Goal: Transaction & Acquisition: Purchase product/service

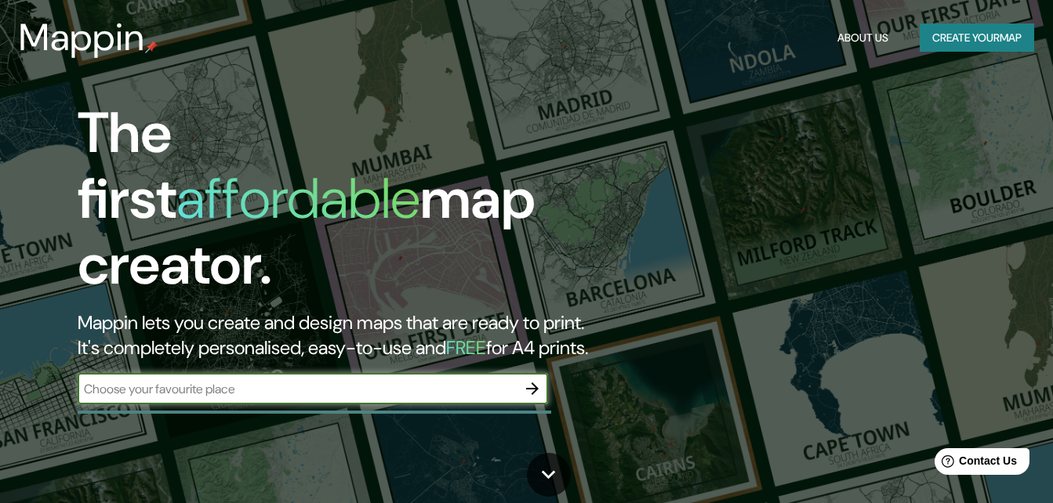
click at [955, 36] on button "Create your map" at bounding box center [976, 38] width 114 height 29
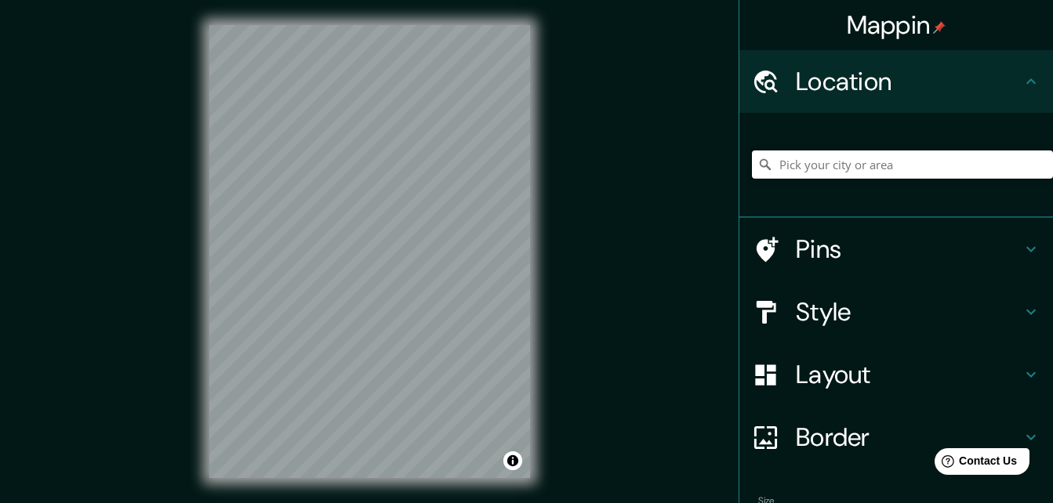
click at [787, 153] on input "Pick your city or area" at bounding box center [902, 164] width 301 height 28
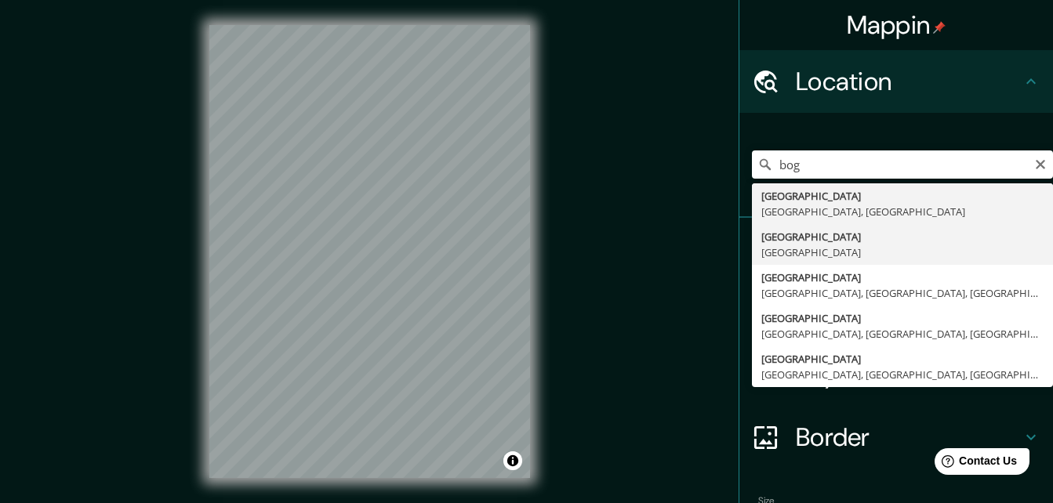
type input "Bogotá, Colombia"
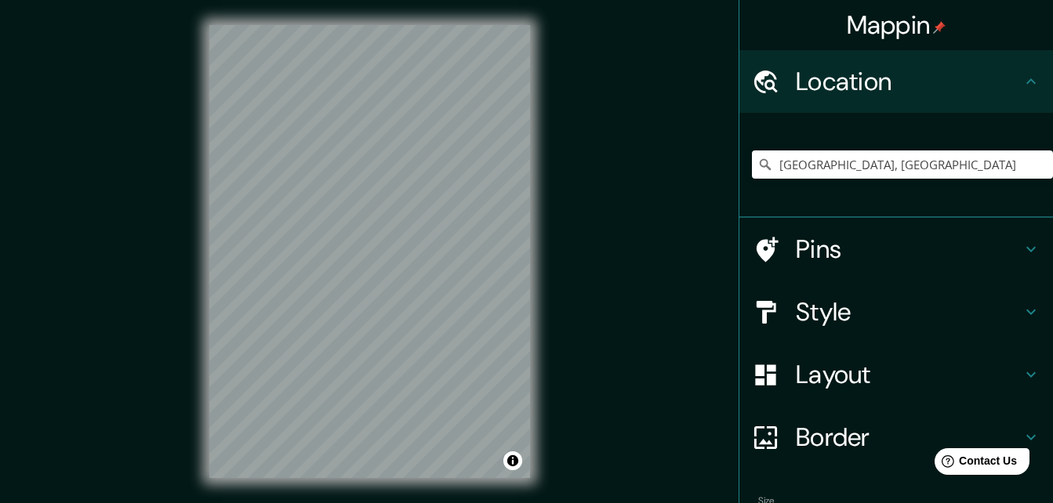
click at [1003, 252] on h4 "Pins" at bounding box center [909, 249] width 226 height 31
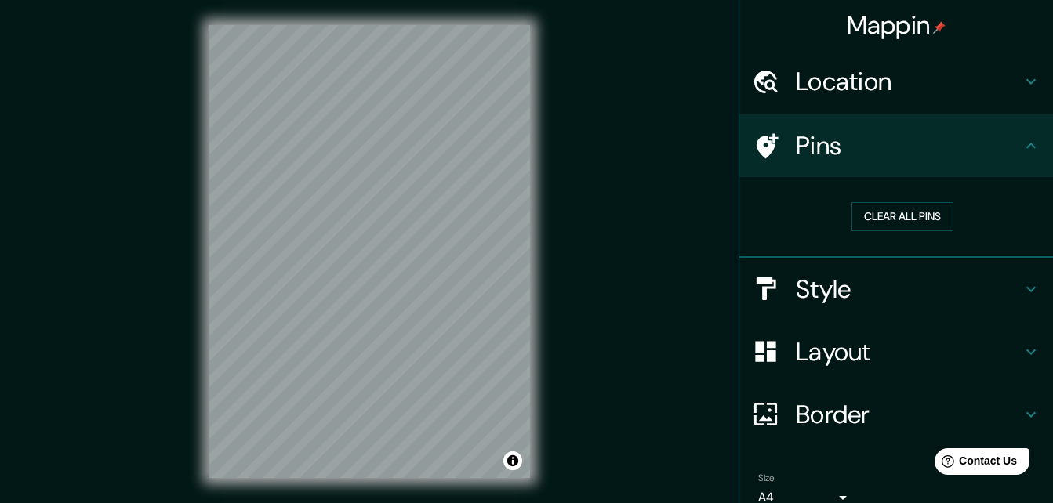
click at [1021, 154] on icon at bounding box center [1030, 145] width 19 height 19
click at [1020, 157] on div "Pins" at bounding box center [896, 145] width 314 height 63
click at [1021, 150] on icon at bounding box center [1030, 145] width 19 height 19
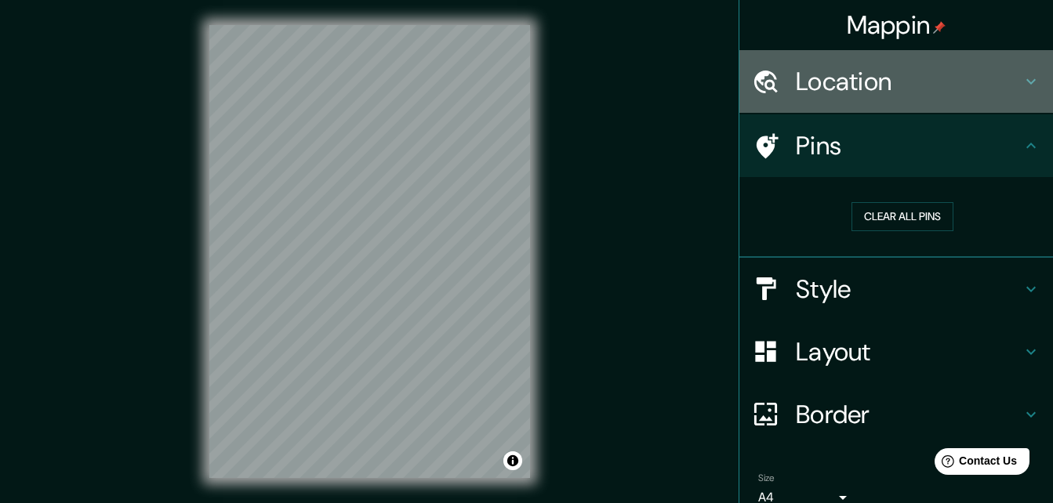
click at [1021, 90] on icon at bounding box center [1030, 81] width 19 height 19
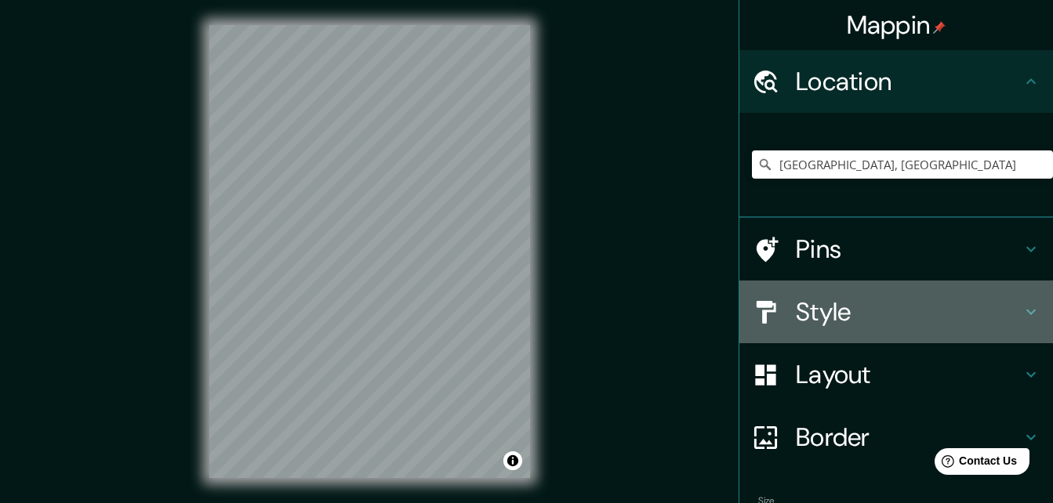
click at [1021, 304] on icon at bounding box center [1030, 312] width 19 height 19
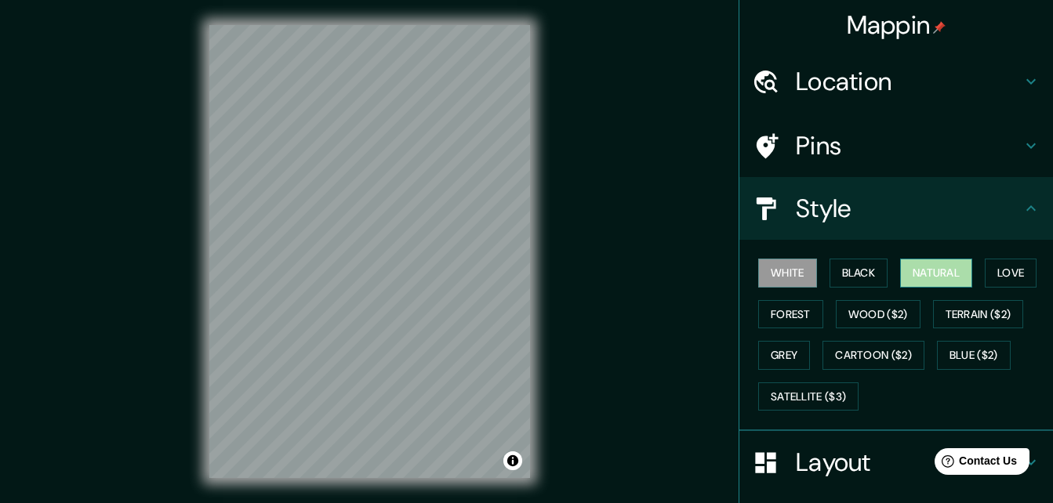
click at [908, 267] on button "Natural" at bounding box center [936, 273] width 72 height 29
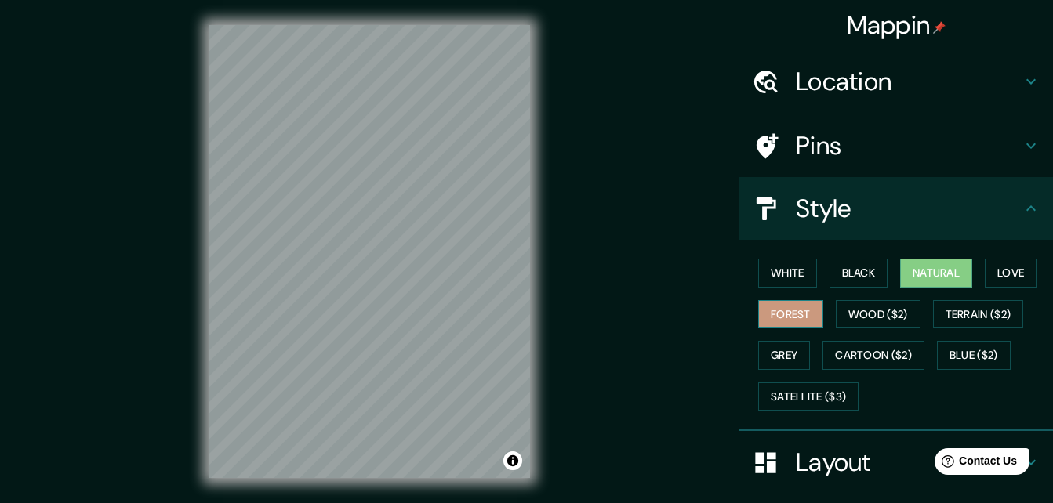
click at [785, 325] on button "Forest" at bounding box center [790, 314] width 65 height 29
click at [832, 278] on button "Black" at bounding box center [858, 273] width 59 height 29
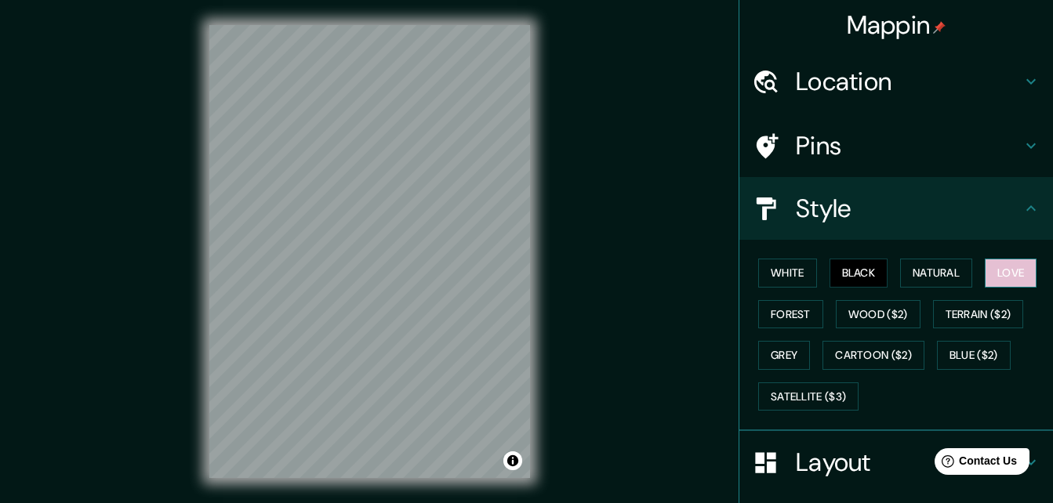
click at [1006, 274] on button "Love" at bounding box center [1010, 273] width 52 height 29
click at [973, 346] on button "Blue ($2)" at bounding box center [974, 355] width 74 height 29
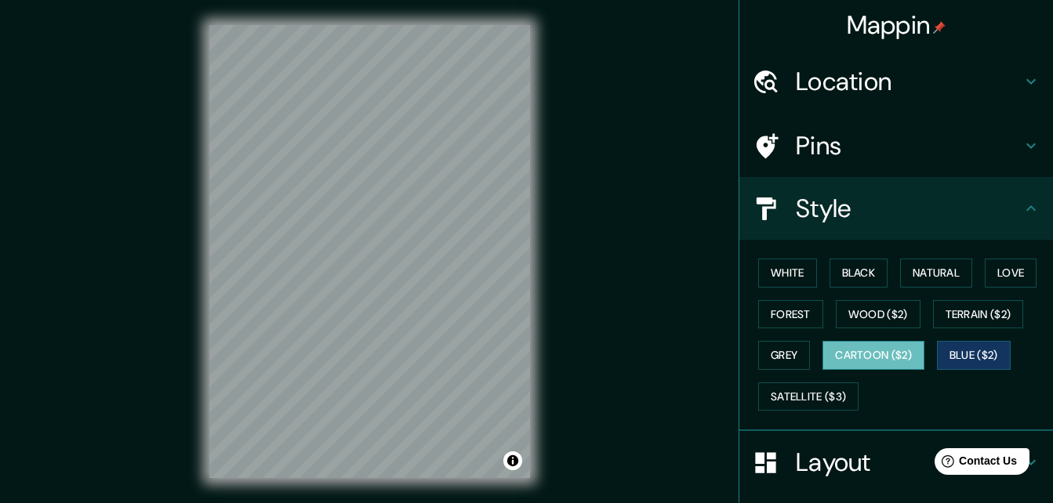
click at [895, 357] on button "Cartoon ($2)" at bounding box center [873, 355] width 102 height 29
click at [873, 322] on button "Wood ($2)" at bounding box center [878, 314] width 85 height 29
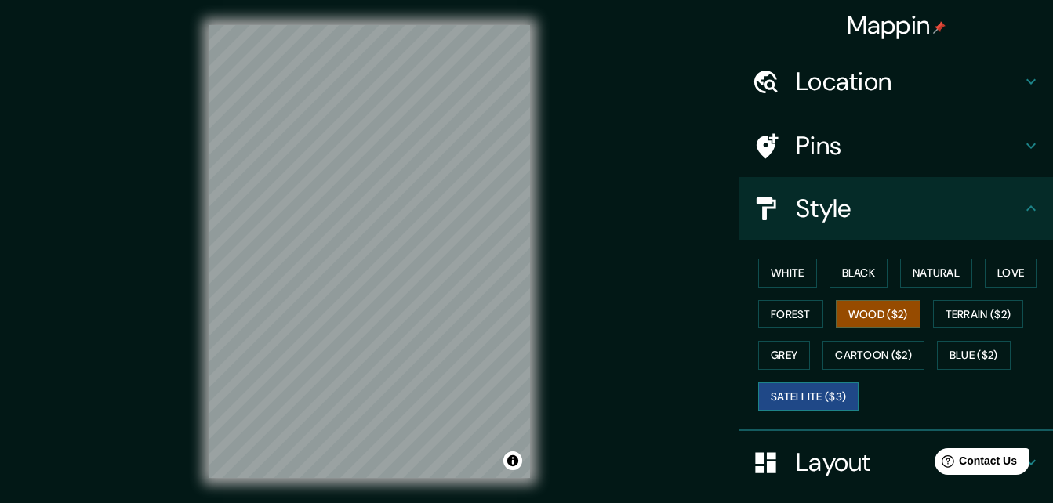
click at [813, 398] on button "Satellite ($3)" at bounding box center [808, 397] width 100 height 29
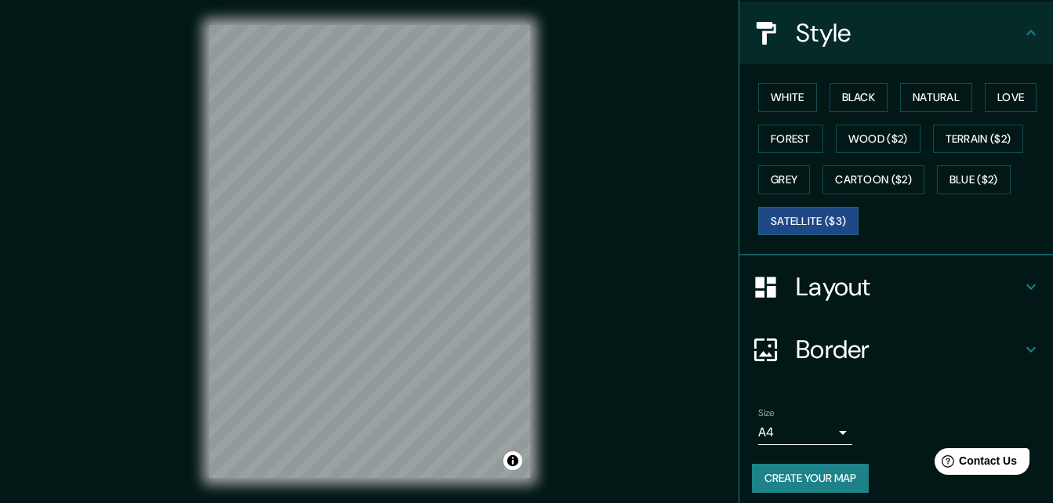
scroll to position [184, 0]
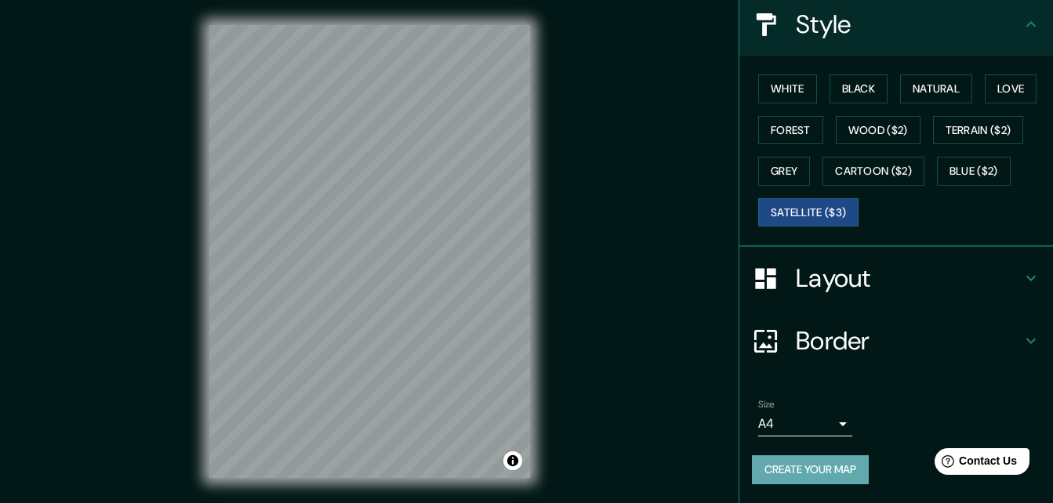
click at [816, 467] on button "Create your map" at bounding box center [810, 469] width 117 height 29
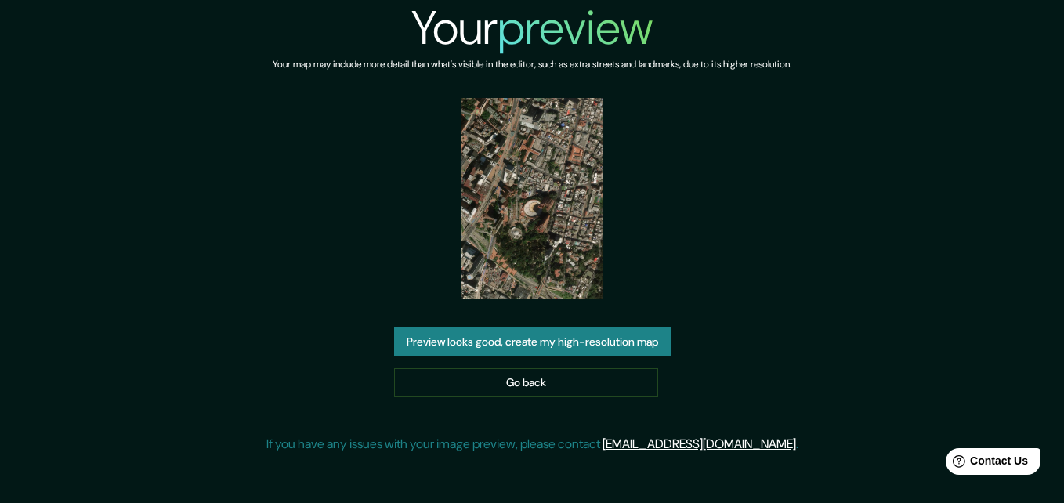
click at [534, 339] on button "Preview looks good, create my high-resolution map" at bounding box center [532, 342] width 277 height 29
